Goal: Task Accomplishment & Management: Manage account settings

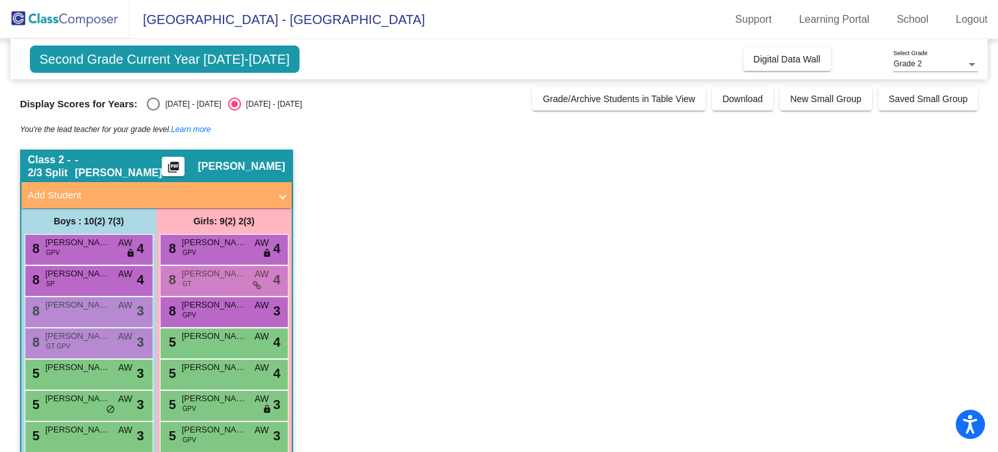
click at [937, 62] on div "Grade 2" at bounding box center [930, 64] width 73 height 9
click at [916, 88] on span "Grade 3" at bounding box center [936, 87] width 84 height 23
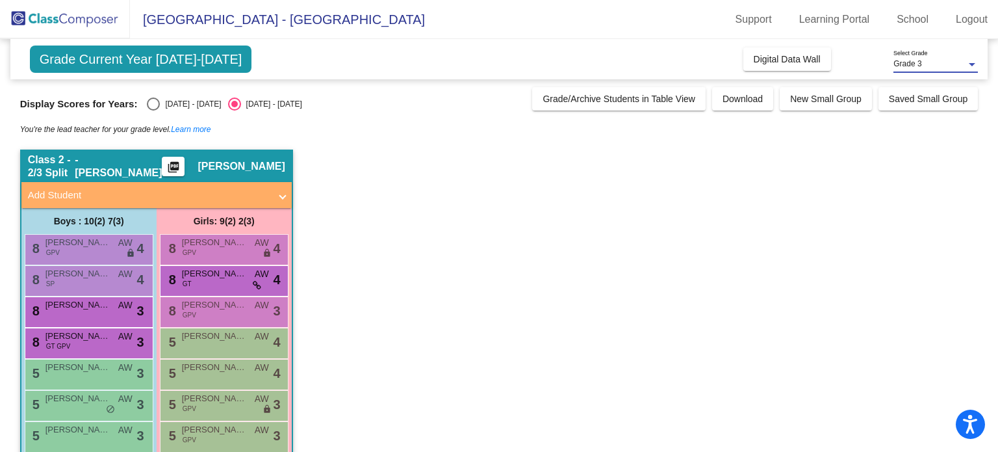
click at [162, 65] on span "Grade Current Year [DATE]-[DATE]" at bounding box center [141, 58] width 222 height 27
click at [764, 59] on span "Digital Data Wall" at bounding box center [787, 59] width 67 height 10
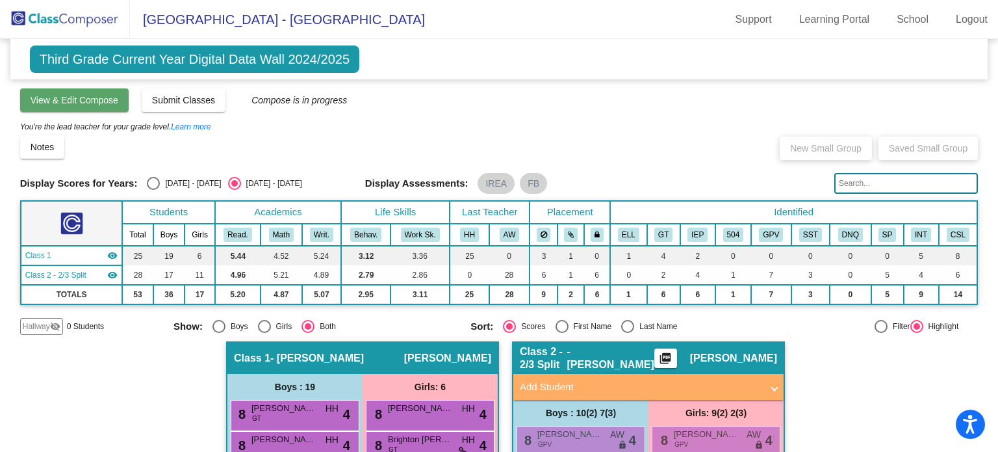
click at [111, 96] on span "View & Edit Compose" at bounding box center [75, 100] width 88 height 10
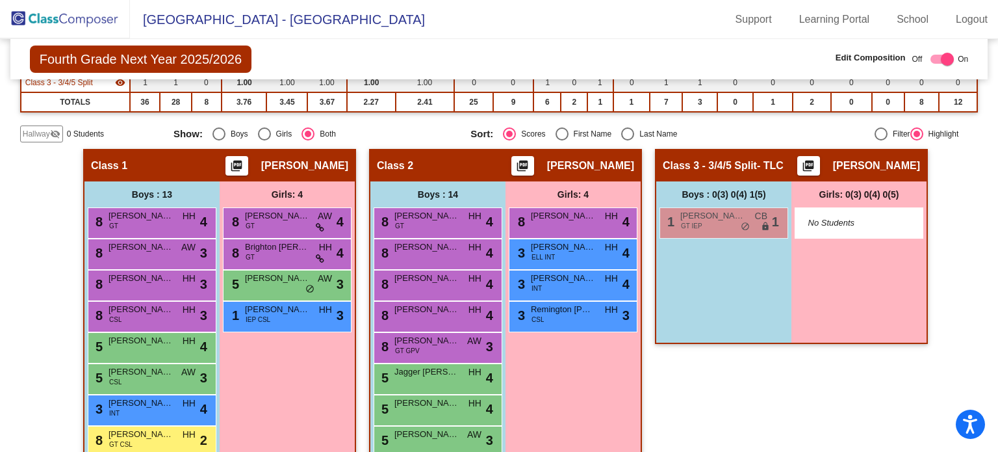
scroll to position [190, 0]
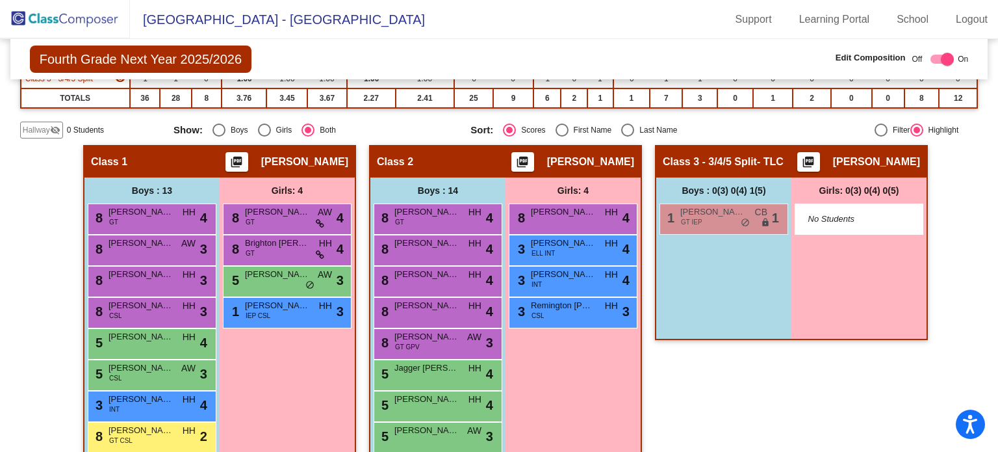
click at [0, 325] on mat-sidenav-content "Fourth Grade Next Year 2025/2026 Edit Composition Off On Incoming Digital Data …" at bounding box center [499, 245] width 998 height 413
click at [5, 270] on mat-sidenav-content "Fourth Grade Next Year 2025/2026 Edit Composition Off On Incoming Digital Data …" at bounding box center [499, 245] width 998 height 413
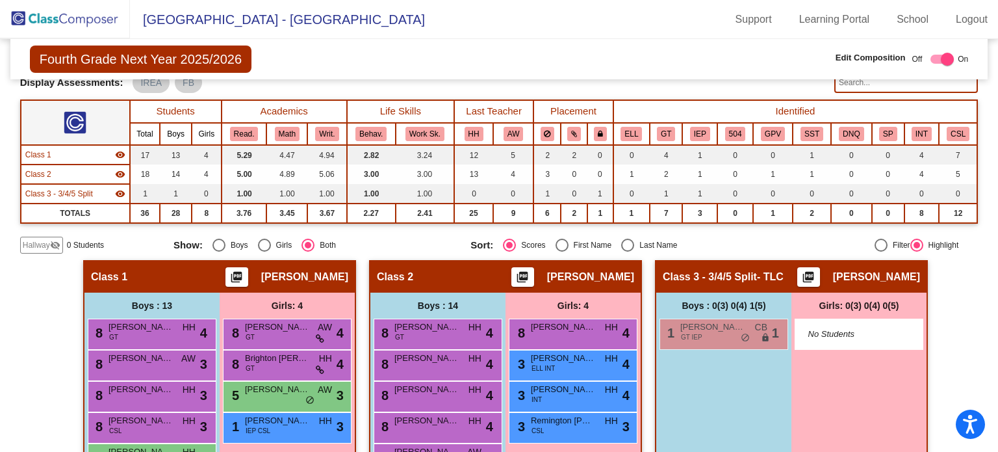
scroll to position [0, 0]
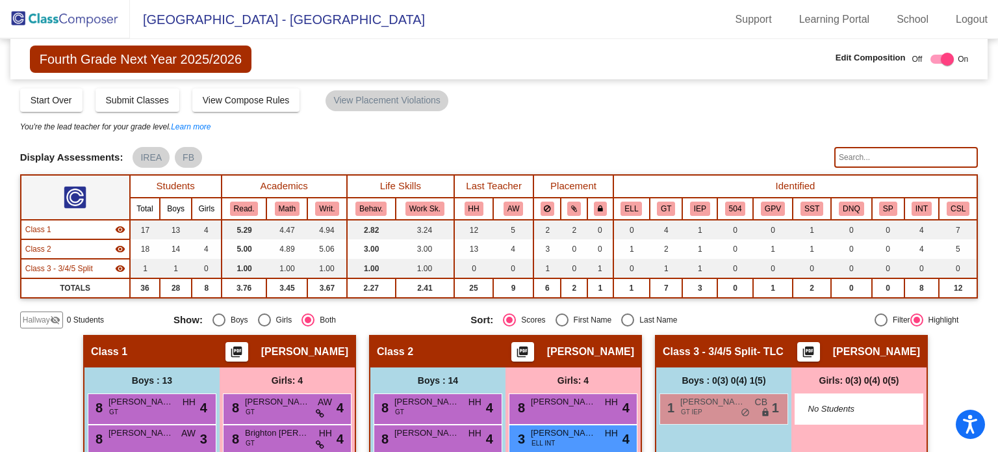
checkbox input "false"
